Goal: Navigation & Orientation: Find specific page/section

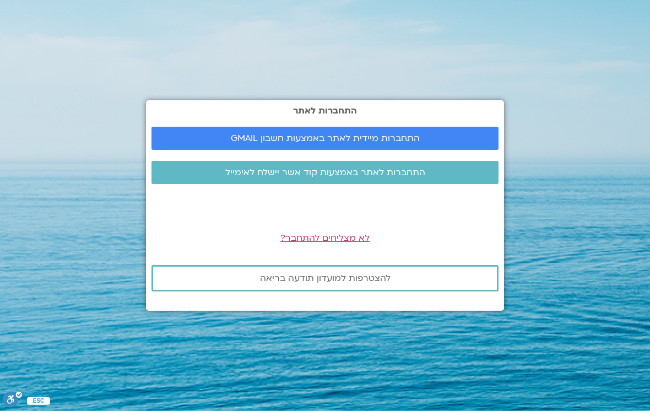
click at [264, 143] on span "התחברות מיידית לאתר באמצעות חשבון GMAIL" at bounding box center [325, 138] width 189 height 10
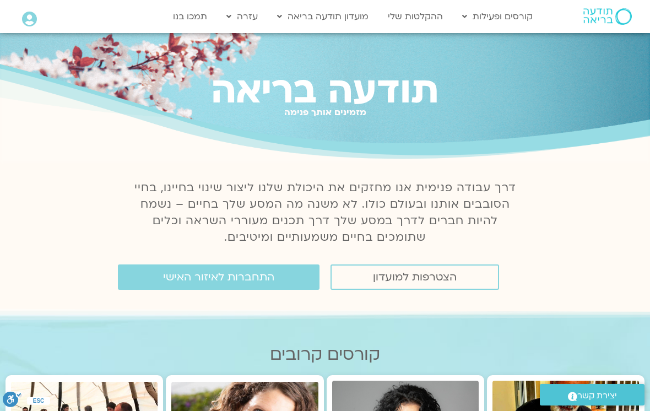
click at [182, 271] on span "התחברות לאיזור האישי" at bounding box center [218, 277] width 111 height 12
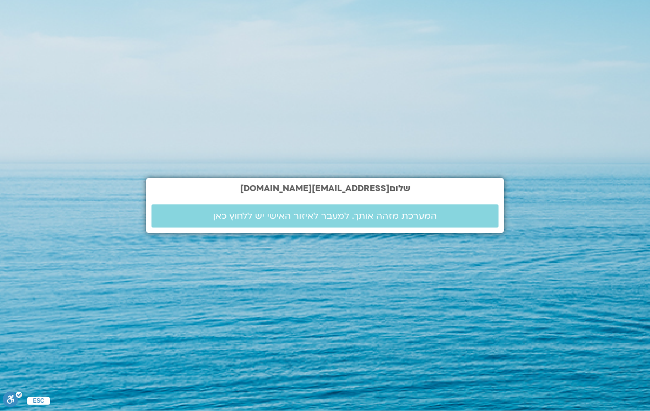
click at [221, 221] on span "המערכת מזהה אותך. למעבר לאיזור האישי יש ללחוץ כאן" at bounding box center [325, 216] width 224 height 10
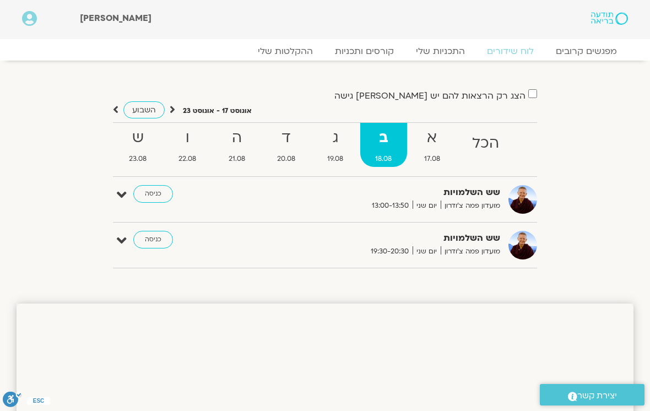
click at [148, 190] on link "כניסה" at bounding box center [153, 194] width 40 height 18
